Goal: Navigation & Orientation: Find specific page/section

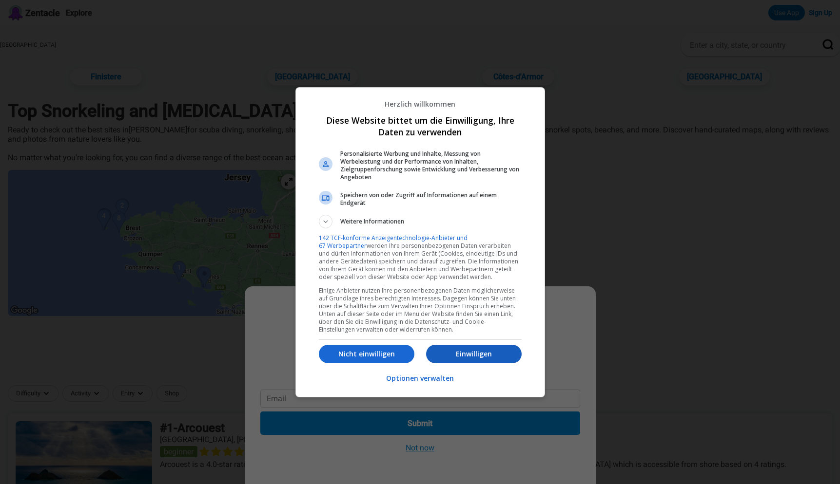
click at [460, 351] on p "Einwilligen" at bounding box center [474, 354] width 96 height 10
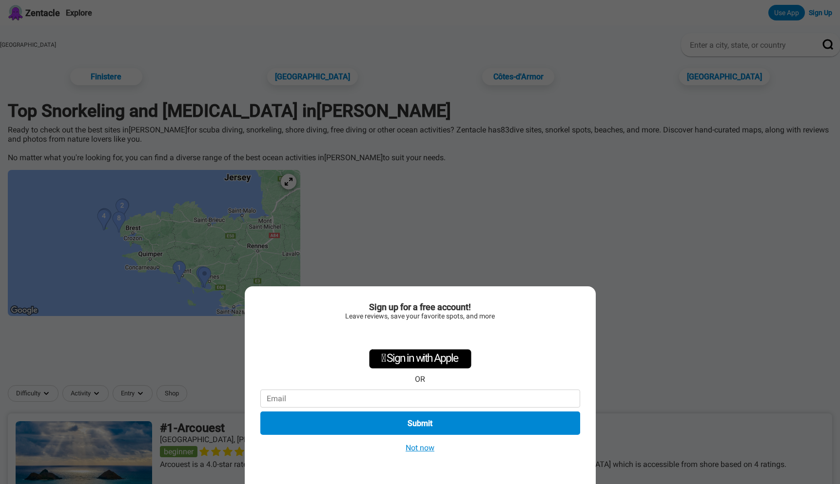
click at [422, 447] on button "Not now" at bounding box center [420, 448] width 35 height 10
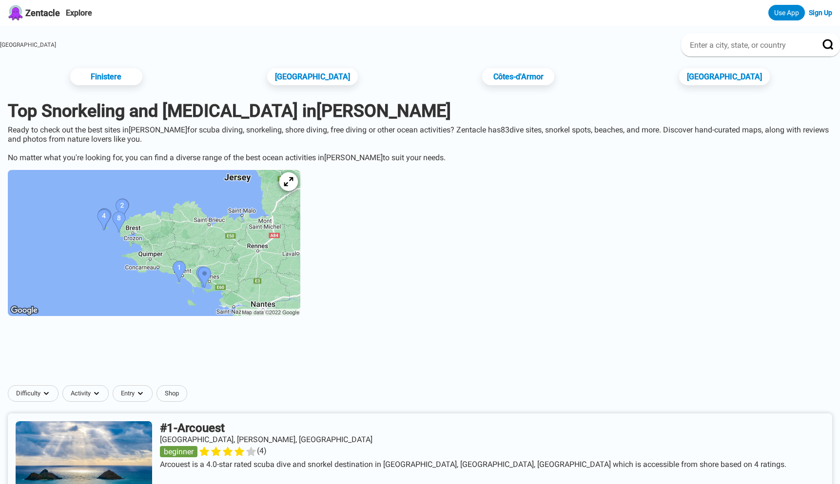
click at [293, 178] on icon at bounding box center [288, 181] width 9 height 9
click at [298, 181] on div at bounding box center [288, 182] width 19 height 19
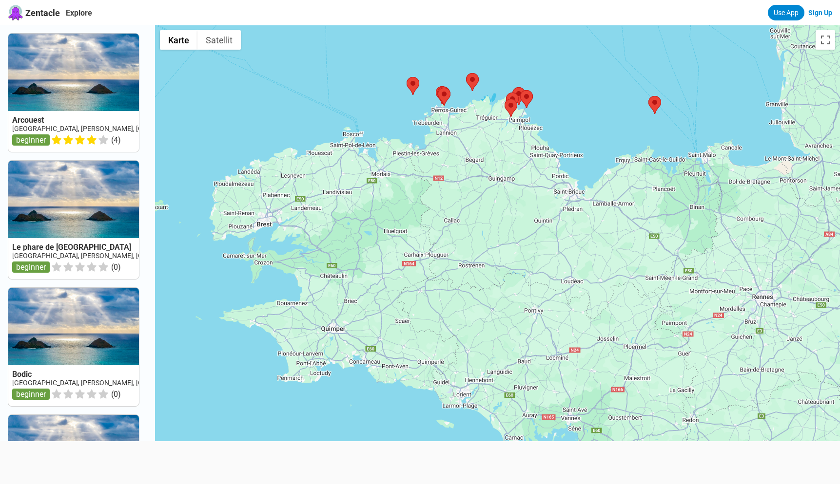
drag, startPoint x: 330, startPoint y: 326, endPoint x: 361, endPoint y: 164, distance: 165.7
click at [361, 164] on div at bounding box center [497, 267] width 685 height 484
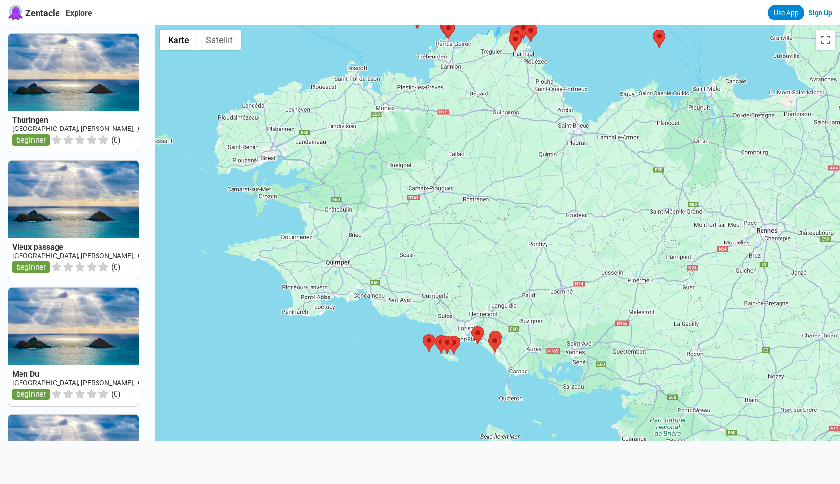
drag, startPoint x: 370, startPoint y: 321, endPoint x: 367, endPoint y: 270, distance: 50.3
click at [367, 270] on div at bounding box center [497, 267] width 685 height 484
